Goal: Find contact information: Find contact information

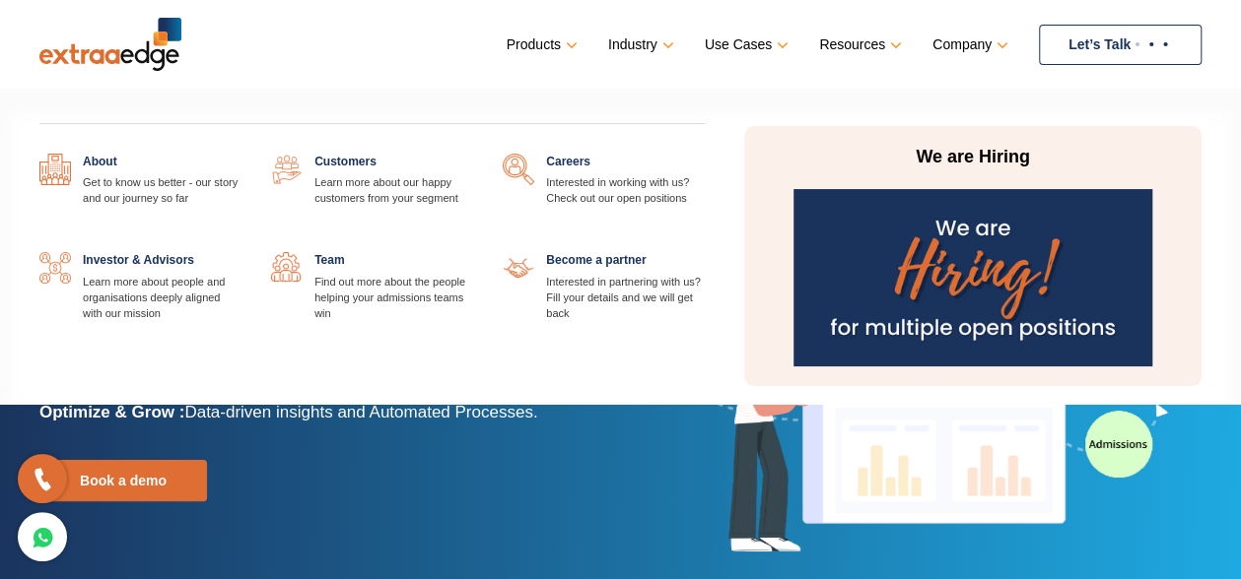
click at [962, 285] on img at bounding box center [972, 277] width 358 height 177
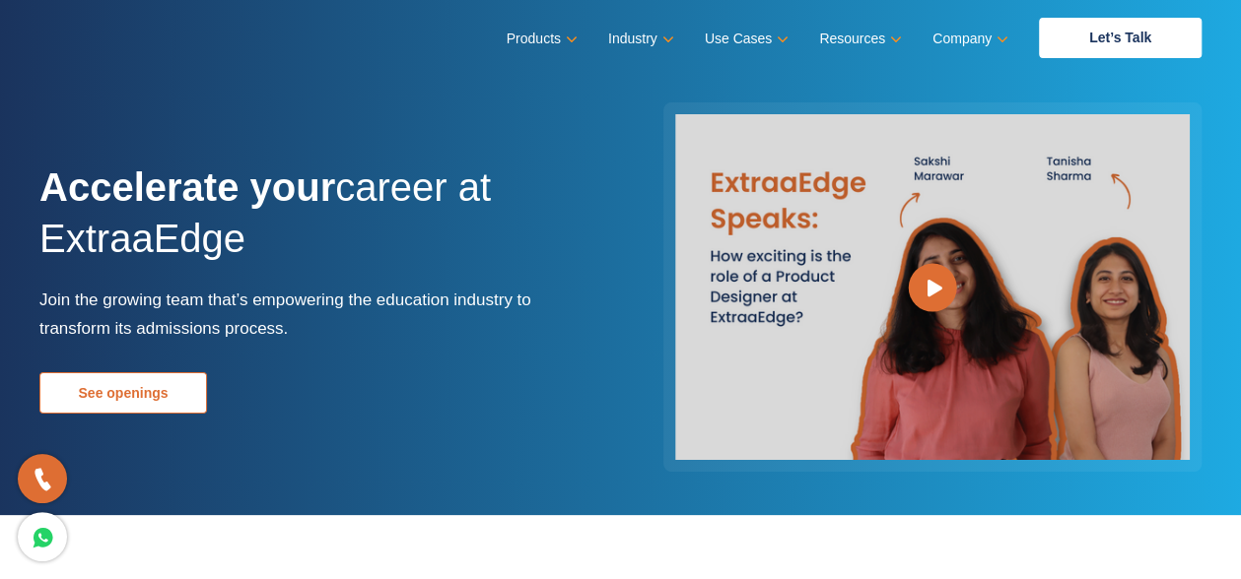
click at [144, 401] on link "See openings" at bounding box center [123, 393] width 168 height 41
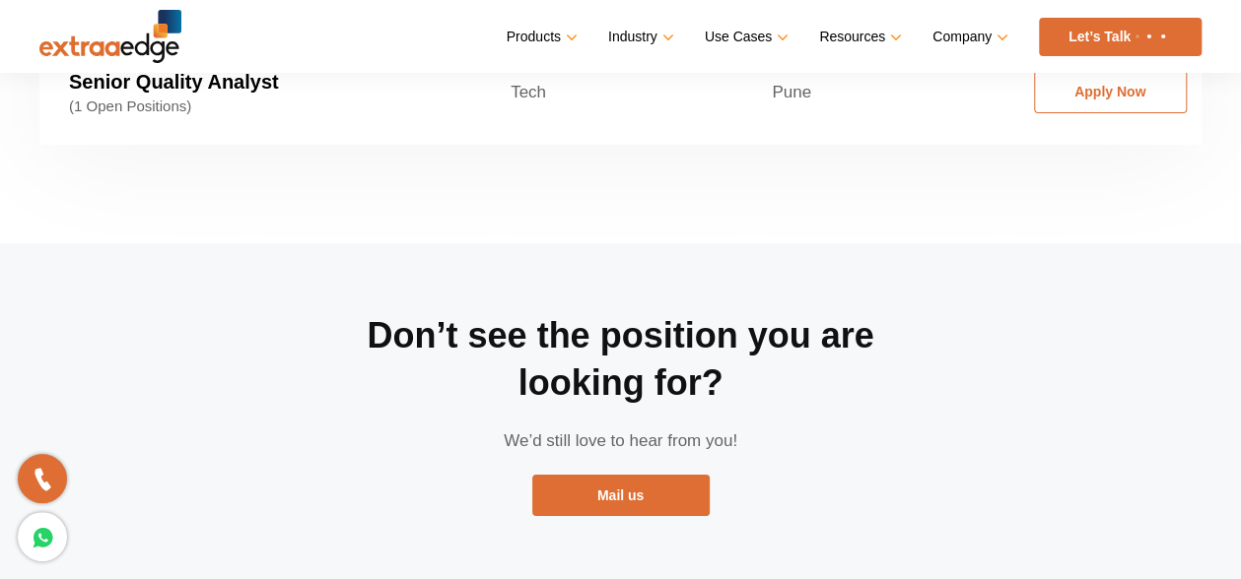
scroll to position [3734, 0]
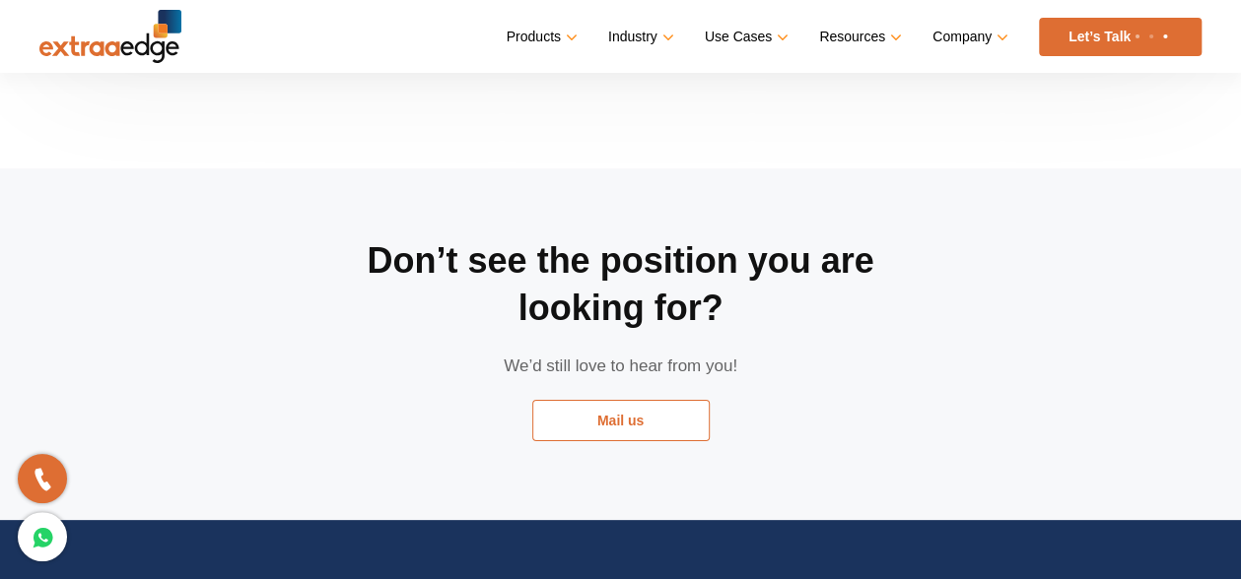
click at [633, 400] on link "Mail us" at bounding box center [620, 420] width 177 height 41
click at [631, 400] on link "Mail us" at bounding box center [620, 420] width 177 height 41
